Goal: Find specific page/section: Find specific page/section

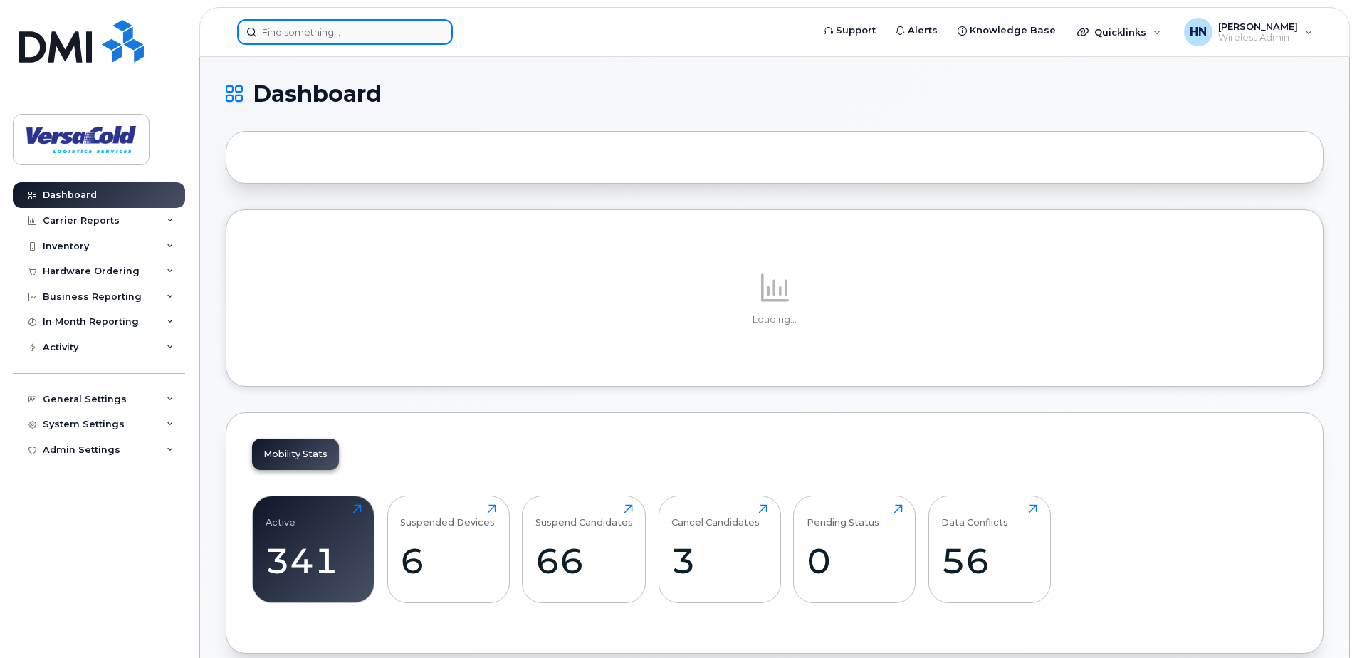
click at [328, 30] on input at bounding box center [345, 32] width 216 height 26
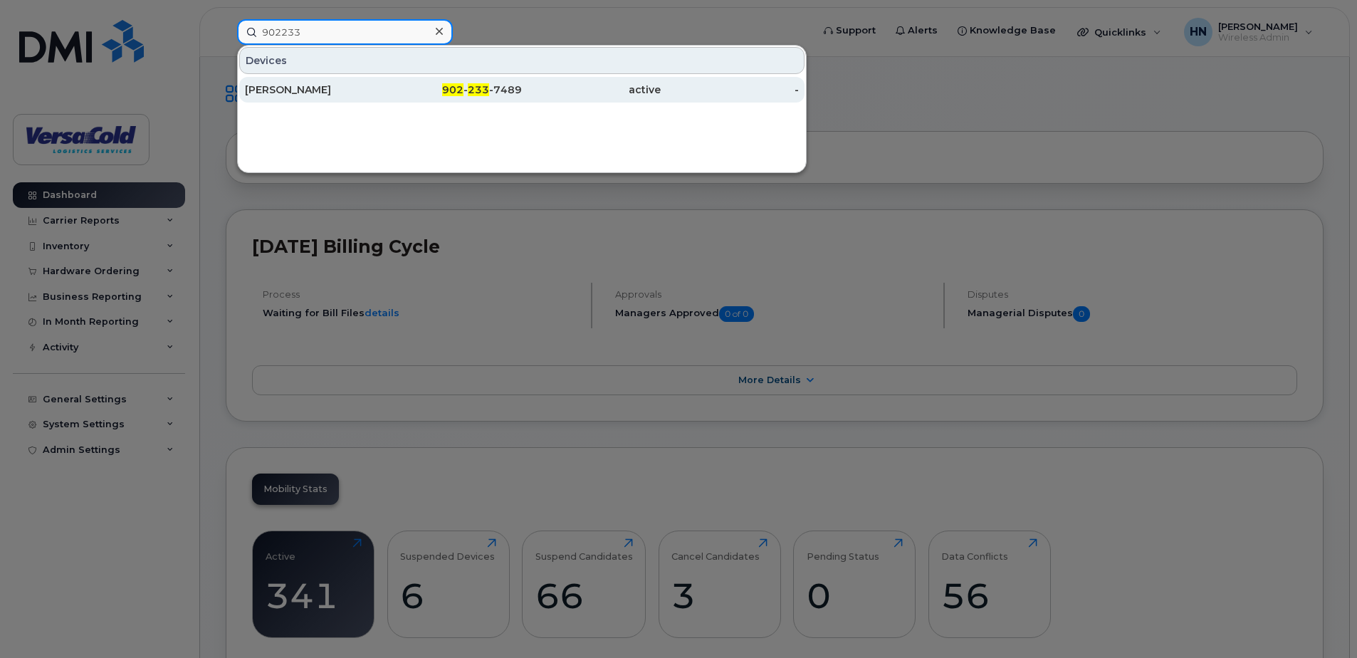
type input "902233"
click at [467, 90] on div "902 - 233 -7489" at bounding box center [453, 90] width 139 height 14
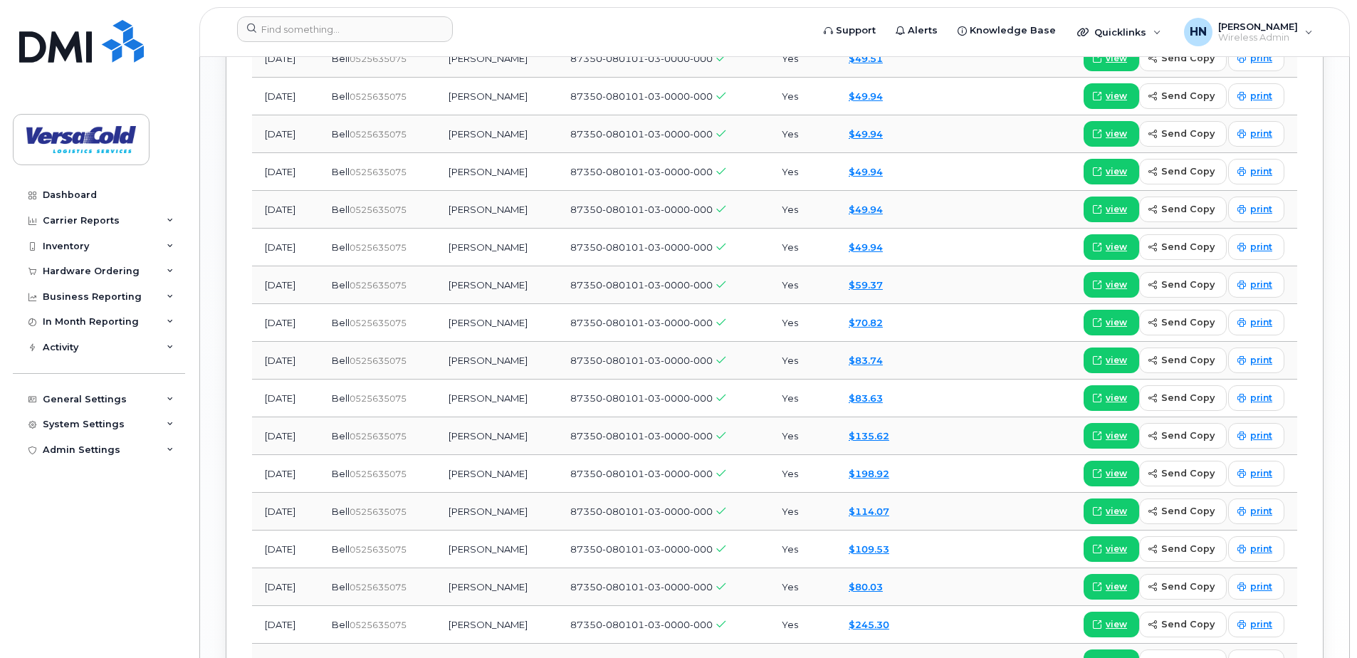
scroll to position [1637, 0]
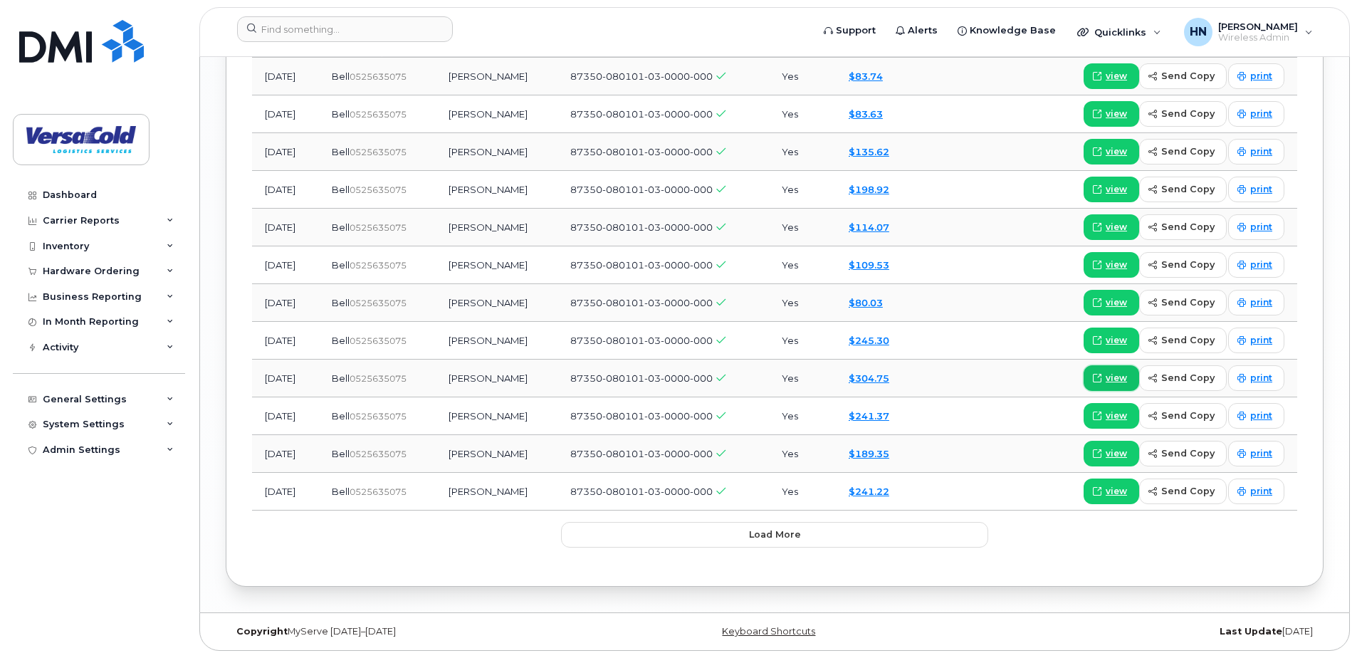
click at [1116, 381] on span "view" at bounding box center [1116, 378] width 21 height 13
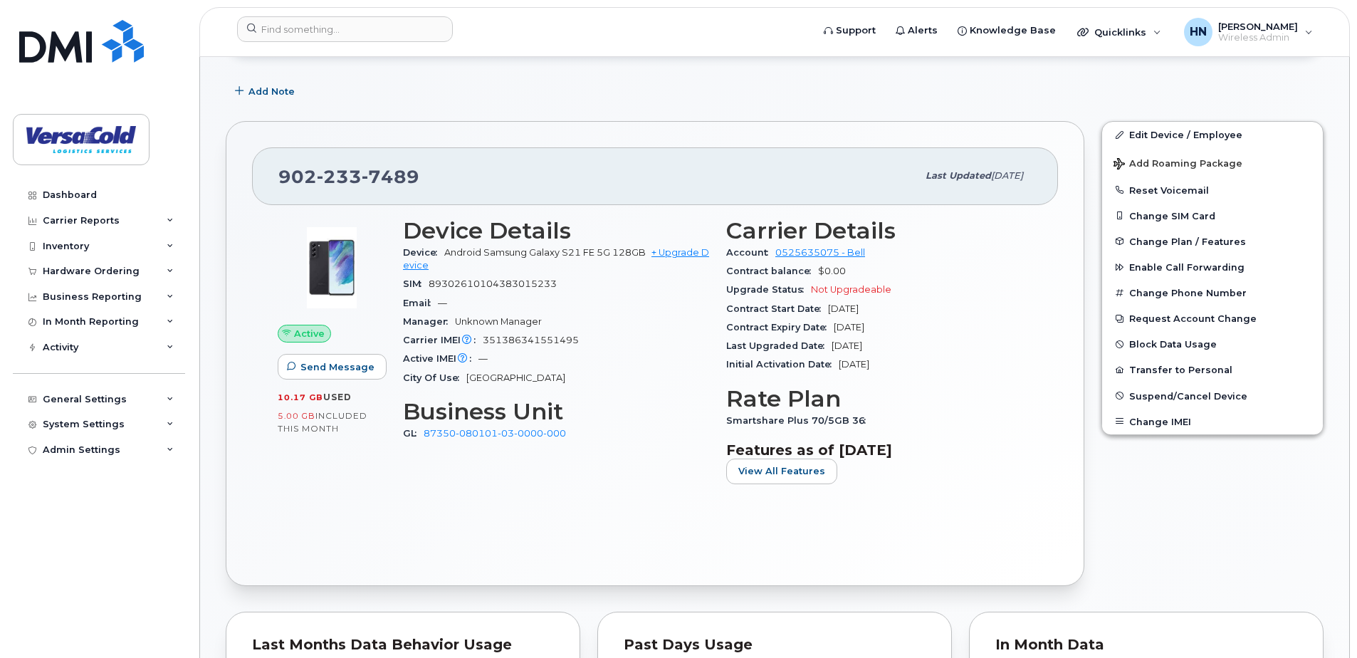
scroll to position [0, 0]
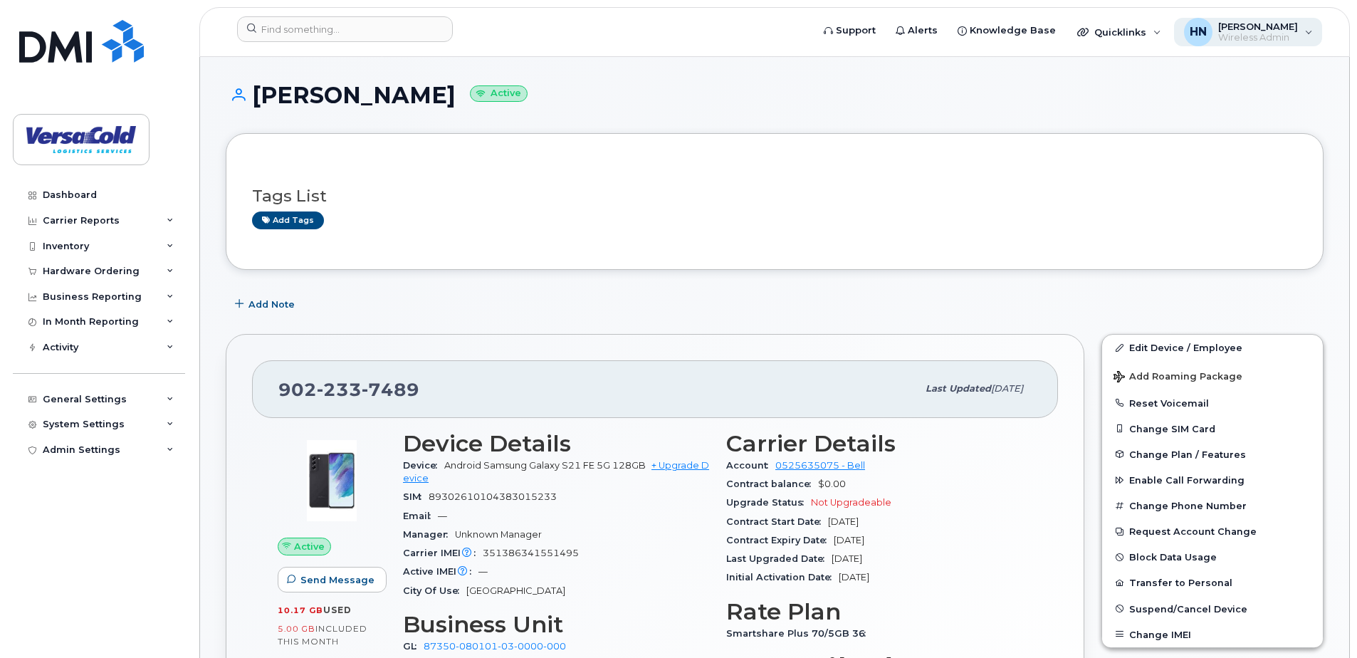
click at [1291, 23] on span "[PERSON_NAME]" at bounding box center [1258, 26] width 80 height 11
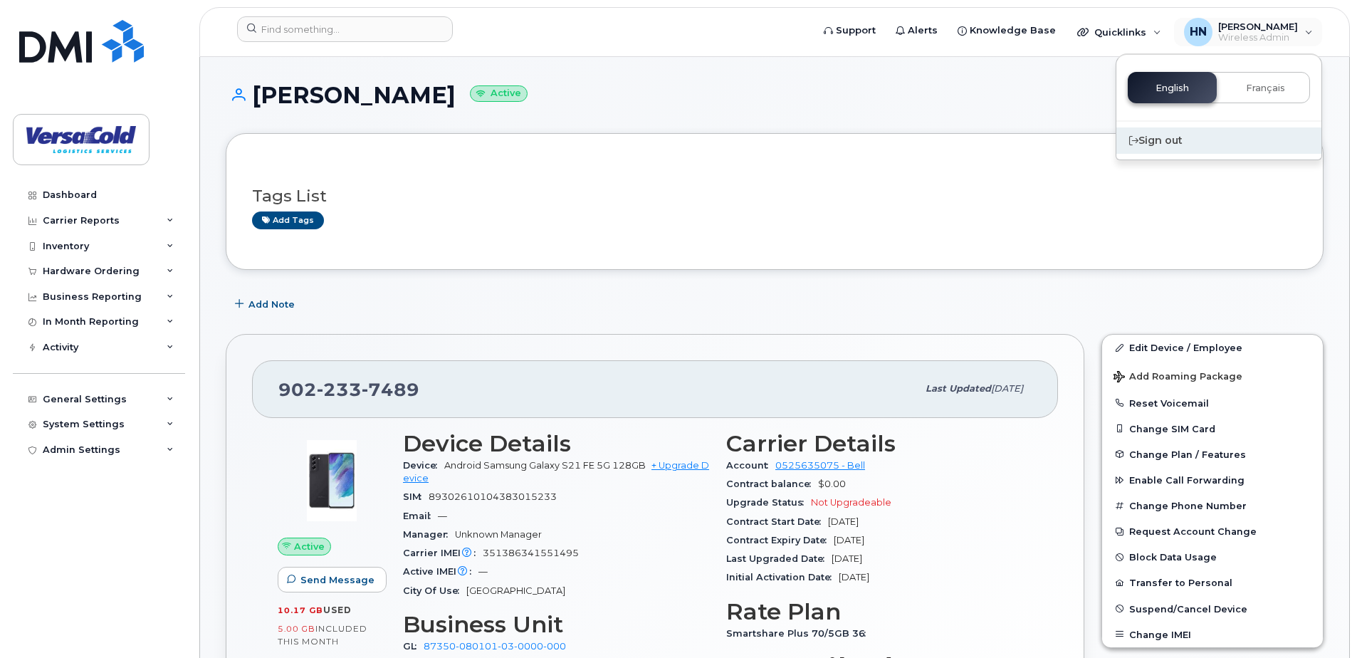
click at [1161, 142] on div "Sign out" at bounding box center [1219, 140] width 205 height 26
